Goal: Task Accomplishment & Management: Manage account settings

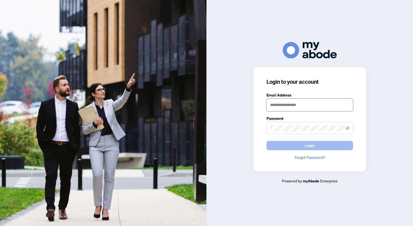
type input "**********"
click at [322, 145] on button "Login" at bounding box center [310, 145] width 87 height 9
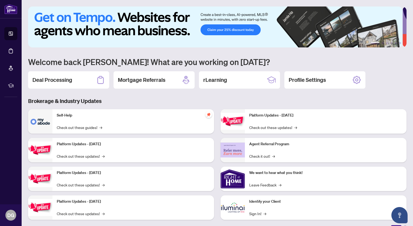
scroll to position [8, 0]
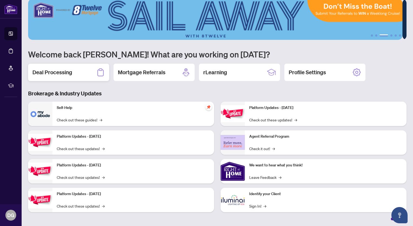
click at [92, 72] on div "Deal Processing" at bounding box center [68, 72] width 81 height 17
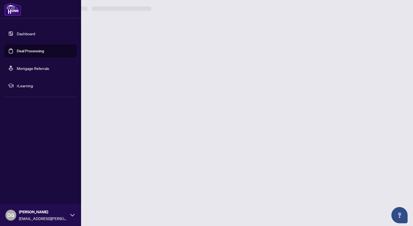
click at [17, 53] on link "Deal Processing" at bounding box center [30, 50] width 27 height 5
click at [23, 33] on link "Dashboard" at bounding box center [26, 33] width 18 height 5
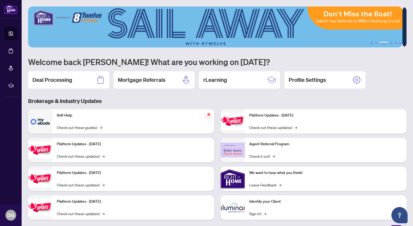
click at [46, 120] on img at bounding box center [40, 121] width 24 height 24
click at [72, 127] on link "Check out these guides! →" at bounding box center [79, 127] width 45 height 6
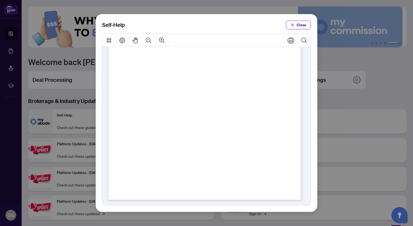
scroll to position [108, 0]
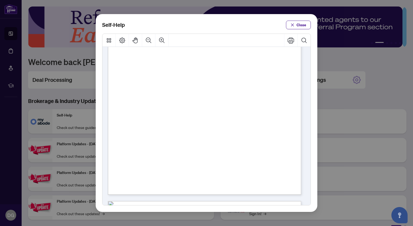
click at [302, 23] on span "Close" at bounding box center [302, 25] width 10 height 9
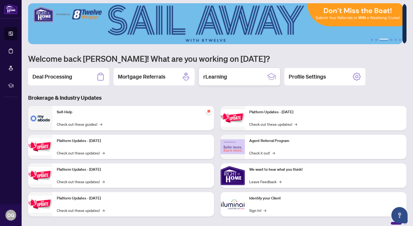
scroll to position [0, 0]
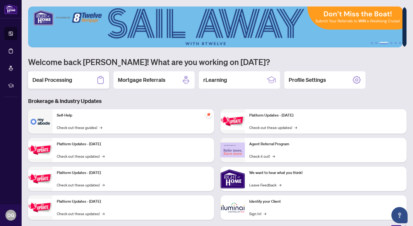
click at [48, 78] on h2 "Deal Processing" at bounding box center [52, 80] width 40 height 8
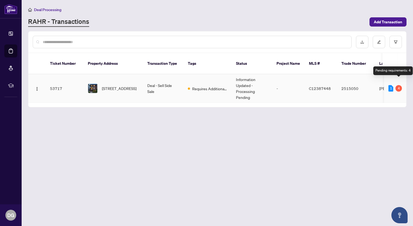
click at [399, 85] on div "4" at bounding box center [399, 88] width 6 height 6
click at [390, 85] on div "1" at bounding box center [391, 88] width 5 height 6
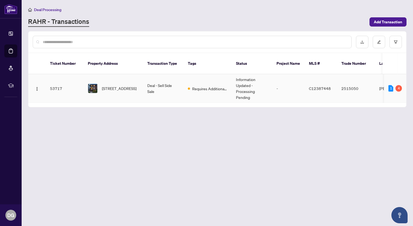
click at [142, 83] on td "[STREET_ADDRESS]" at bounding box center [114, 88] width 60 height 28
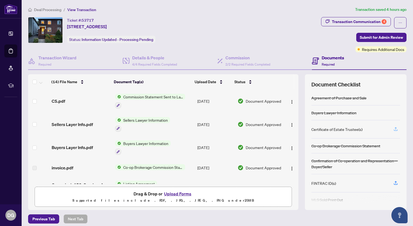
click at [395, 128] on icon "button" at bounding box center [396, 128] width 2 height 3
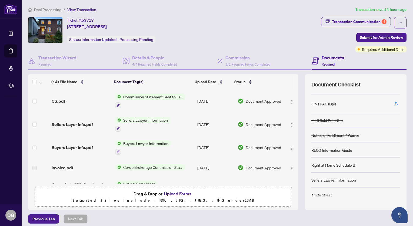
scroll to position [3, 0]
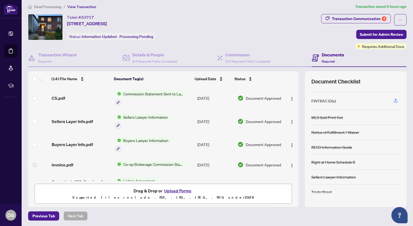
click at [322, 100] on div "FINTRAC ID(s)" at bounding box center [324, 101] width 25 height 6
click at [394, 99] on icon "button" at bounding box center [396, 100] width 5 height 5
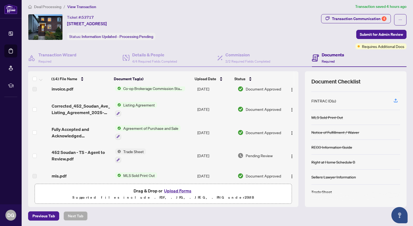
scroll to position [81, 0]
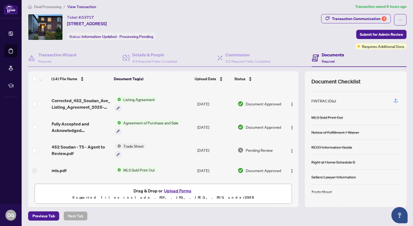
click at [129, 144] on span "Trade Sheet" at bounding box center [133, 146] width 25 height 6
click at [128, 170] on span "Trade Sheet" at bounding box center [117, 170] width 25 height 6
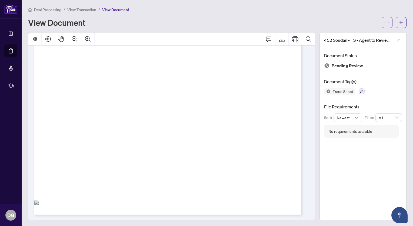
scroll to position [1, 0]
click at [90, 187] on div "Page 1" at bounding box center [250, 148] width 433 height 560
drag, startPoint x: 90, startPoint y: 187, endPoint x: 75, endPoint y: 177, distance: 18.2
click at [75, 177] on div "Page 1" at bounding box center [250, 148] width 433 height 560
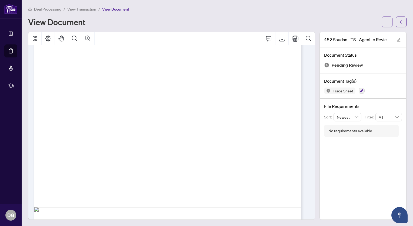
scroll to position [183, 0]
click at [397, 39] on icon "edit" at bounding box center [399, 40] width 4 height 4
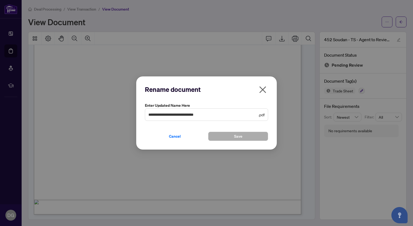
click at [261, 87] on icon "close" at bounding box center [263, 89] width 9 height 9
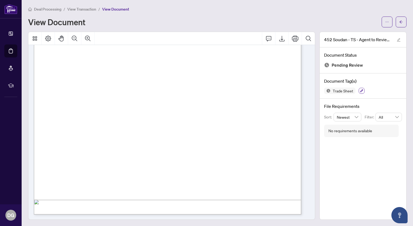
click at [360, 90] on icon "button" at bounding box center [361, 90] width 3 height 3
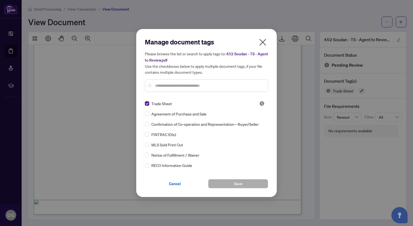
click at [262, 42] on icon "close" at bounding box center [263, 42] width 7 height 7
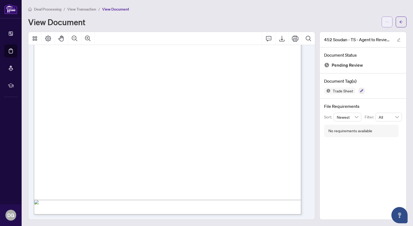
click at [385, 22] on icon "ellipsis" at bounding box center [387, 22] width 4 height 4
click at [342, 11] on div "Deal Processing / View Transaction / View Document" at bounding box center [217, 9] width 379 height 6
click at [229, 112] on div "Page 1" at bounding box center [250, 148] width 433 height 560
click at [229, 111] on div "Page 1" at bounding box center [250, 148] width 433 height 560
click at [225, 115] on div "Page 1" at bounding box center [250, 148] width 433 height 560
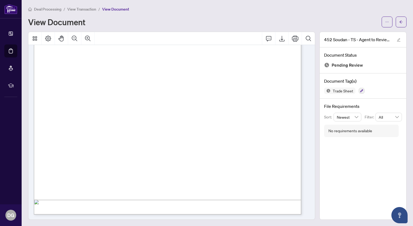
click at [225, 115] on div "Page 1" at bounding box center [250, 148] width 433 height 560
drag, startPoint x: 245, startPoint y: 106, endPoint x: 124, endPoint y: 114, distance: 121.4
click at [124, 114] on div "Page 1" at bounding box center [250, 148] width 433 height 560
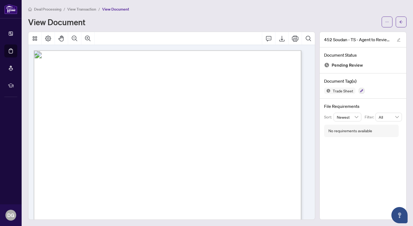
scroll to position [0, 0]
click at [349, 169] on div "452 Soudan - TS - Agent to Review.pdf Document Status Pending Review Document T…" at bounding box center [363, 126] width 87 height 188
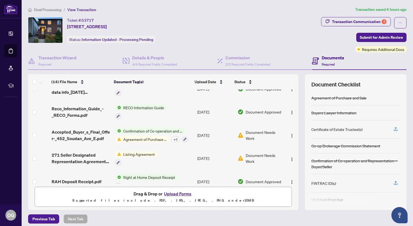
scroll to position [215, 0]
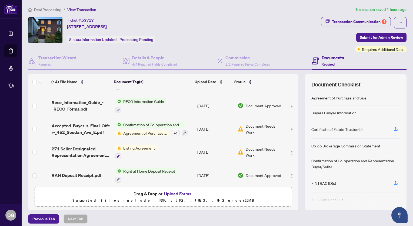
click at [175, 130] on div "+ 1" at bounding box center [175, 133] width 9 height 6
click at [200, 129] on td "[DATE]" at bounding box center [215, 128] width 40 height 23
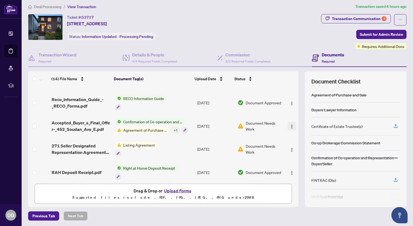
click at [290, 124] on img "button" at bounding box center [292, 126] width 4 height 4
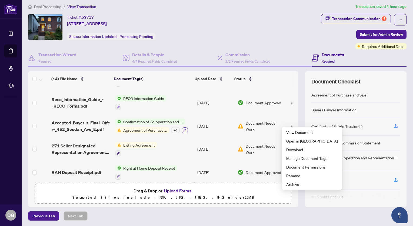
click at [183, 128] on icon "button" at bounding box center [184, 129] width 3 height 3
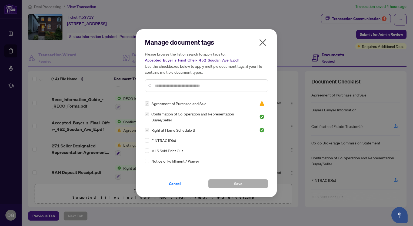
click at [265, 45] on icon "close" at bounding box center [263, 42] width 9 height 9
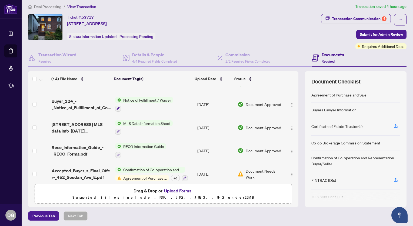
scroll to position [161, 0]
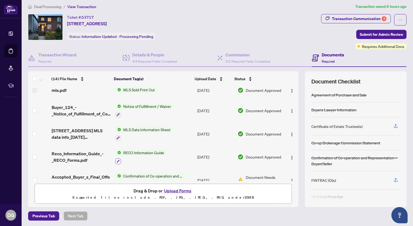
click at [117, 159] on icon "button" at bounding box center [118, 160] width 3 height 3
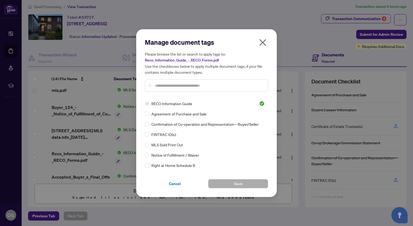
click at [263, 44] on icon "close" at bounding box center [263, 42] width 9 height 9
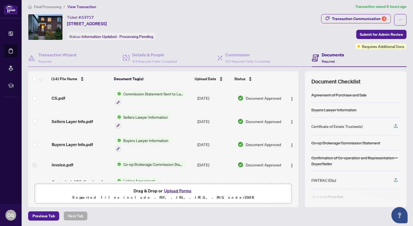
scroll to position [0, 0]
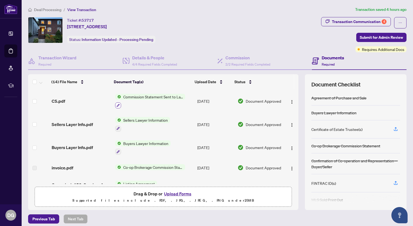
click at [117, 104] on icon "button" at bounding box center [118, 105] width 3 height 3
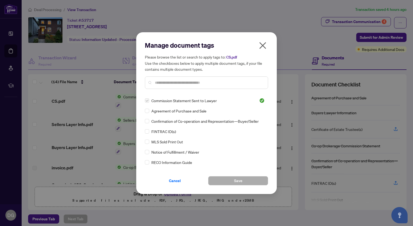
click at [264, 45] on icon "close" at bounding box center [263, 45] width 9 height 9
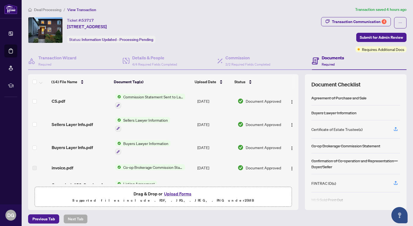
click at [282, 21] on div "Ticket #: 53717 [STREET_ADDRESS] Status: Information Updated - Processing Pendi…" at bounding box center [173, 30] width 291 height 26
click at [245, 25] on div "Ticket #: 53717 [STREET_ADDRESS] Status: Information Updated - Processing Pendi…" at bounding box center [173, 30] width 291 height 26
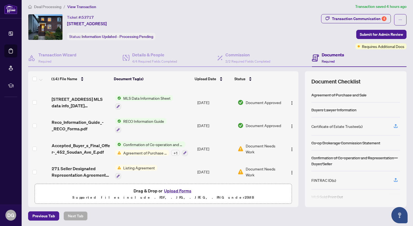
scroll to position [215, 0]
